Goal: Find specific page/section: Find specific page/section

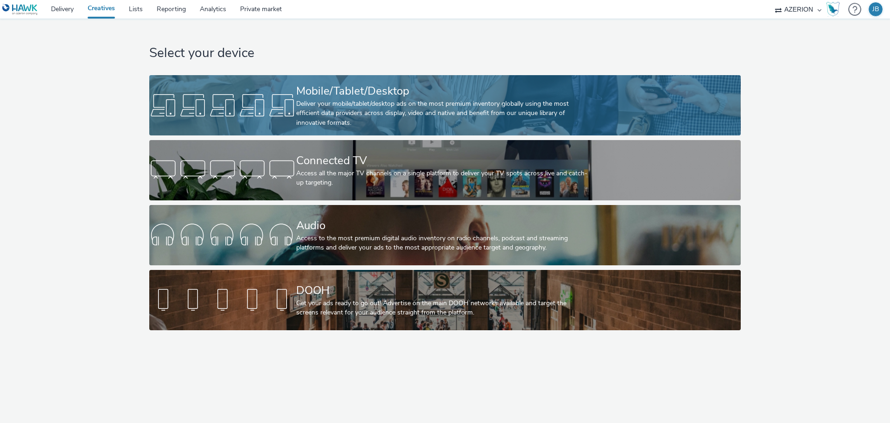
click at [293, 116] on div at bounding box center [222, 105] width 147 height 30
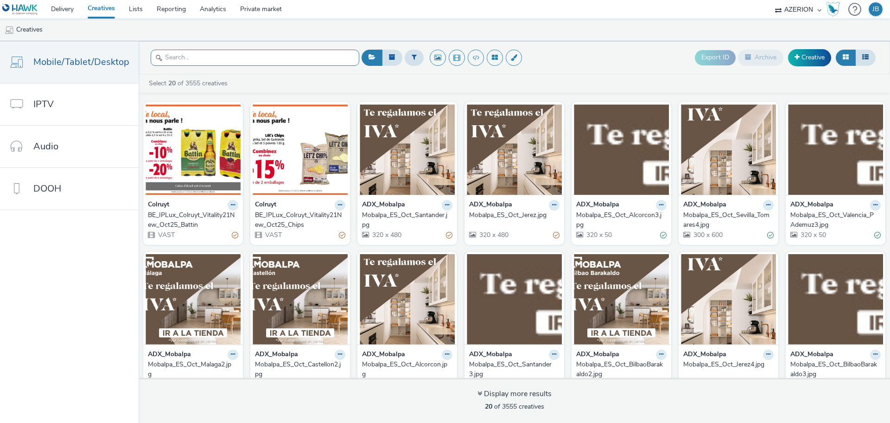
click at [210, 53] on input "text" at bounding box center [255, 58] width 209 height 16
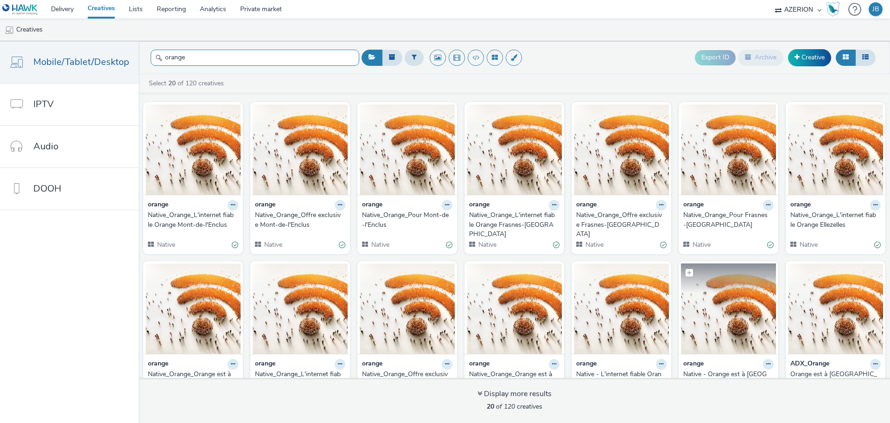
scroll to position [58, 0]
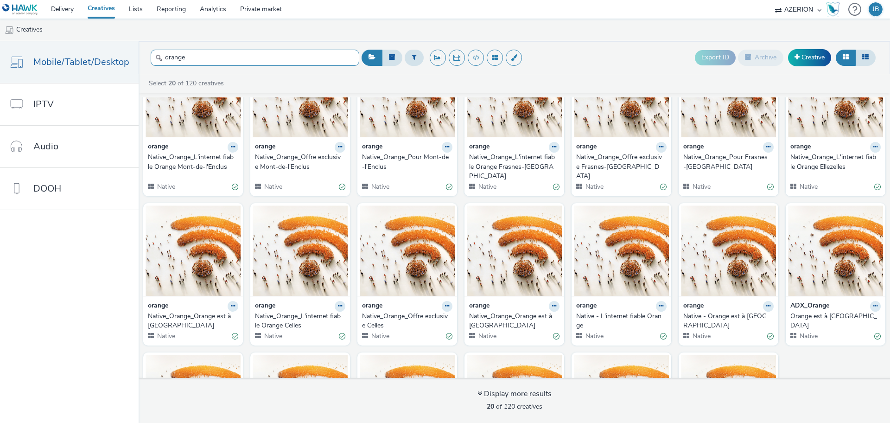
type input "orange"
click at [387, 320] on div "Native_Orange_Offre exclusive Celles" at bounding box center [405, 320] width 87 height 19
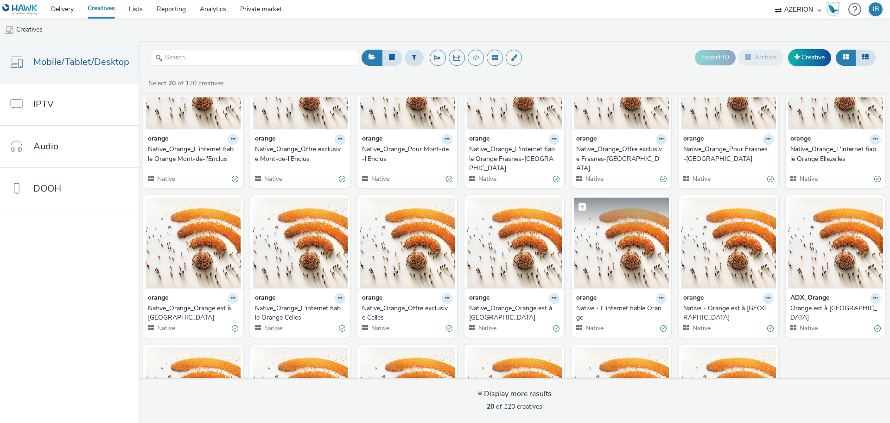
scroll to position [53, 0]
